Goal: Task Accomplishment & Management: Complete application form

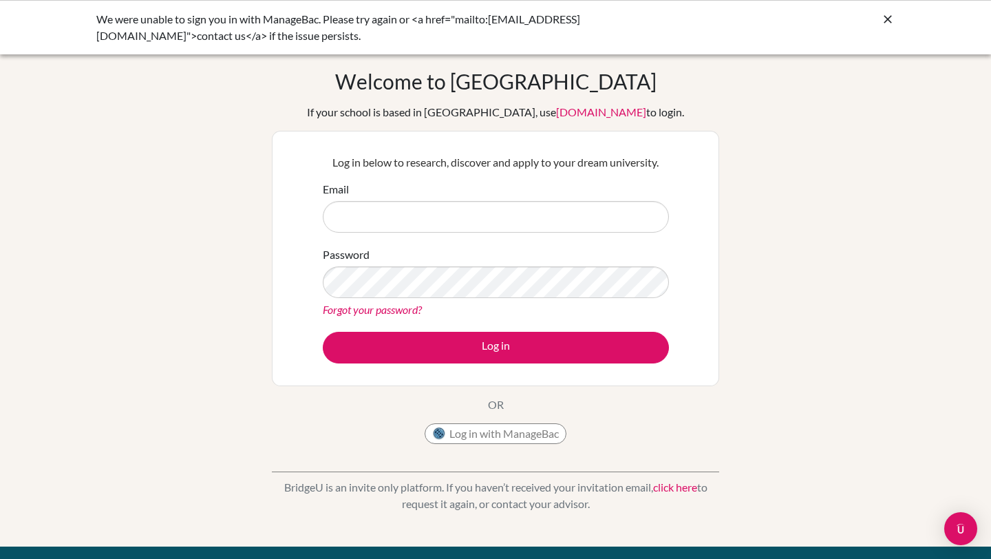
click at [887, 14] on icon at bounding box center [888, 19] width 14 height 14
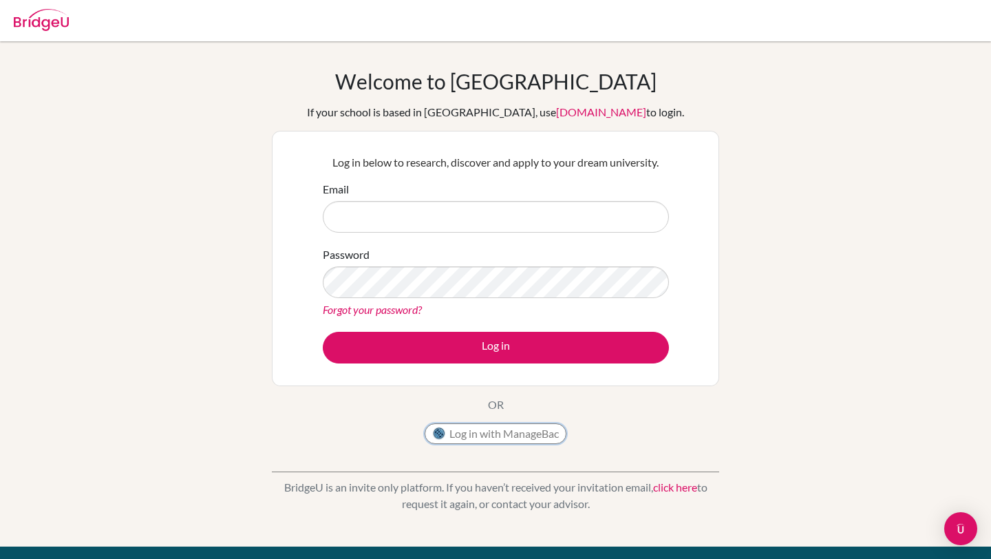
click at [495, 428] on button "Log in with ManageBac" at bounding box center [495, 433] width 142 height 21
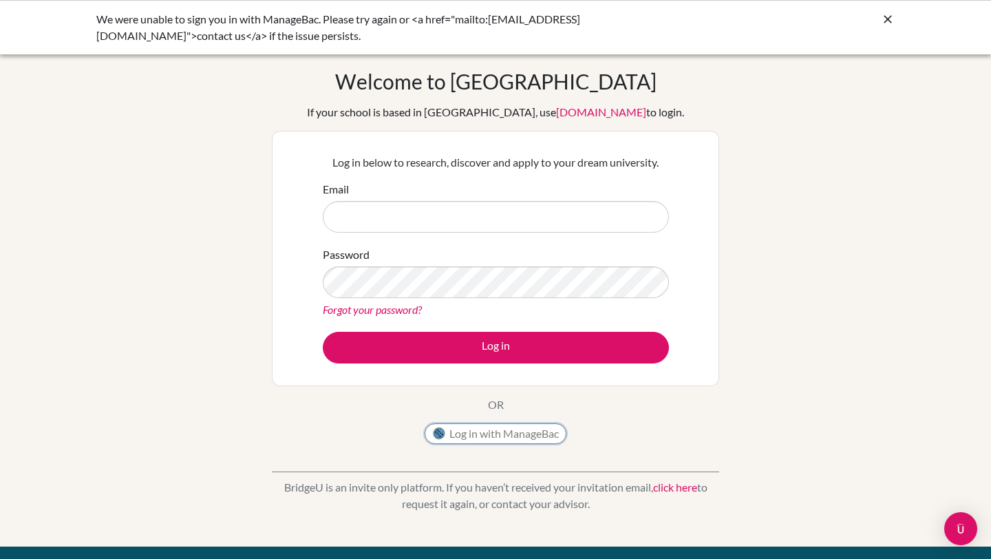
click at [493, 431] on button "Log in with ManageBac" at bounding box center [495, 433] width 142 height 21
click at [493, 430] on button "Log in with ManageBac" at bounding box center [495, 433] width 142 height 21
click at [678, 490] on link "click here" at bounding box center [675, 486] width 44 height 13
click at [507, 431] on button "Log in with ManageBac" at bounding box center [495, 433] width 142 height 21
click at [891, 19] on icon at bounding box center [888, 19] width 14 height 14
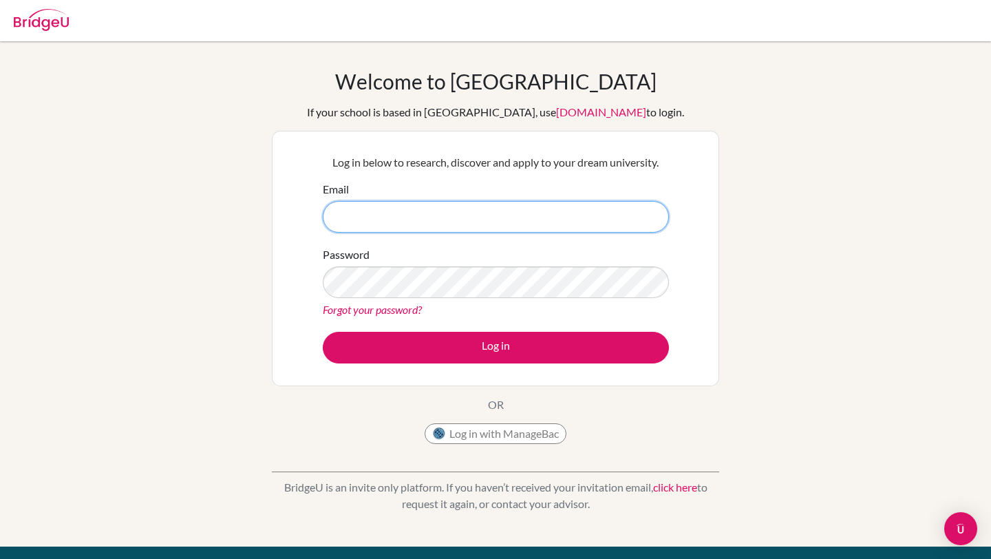
click at [490, 227] on input "Email" at bounding box center [496, 217] width 346 height 32
click at [481, 254] on div "Password Forgot your password?" at bounding box center [496, 282] width 346 height 72
